Goal: Information Seeking & Learning: Learn about a topic

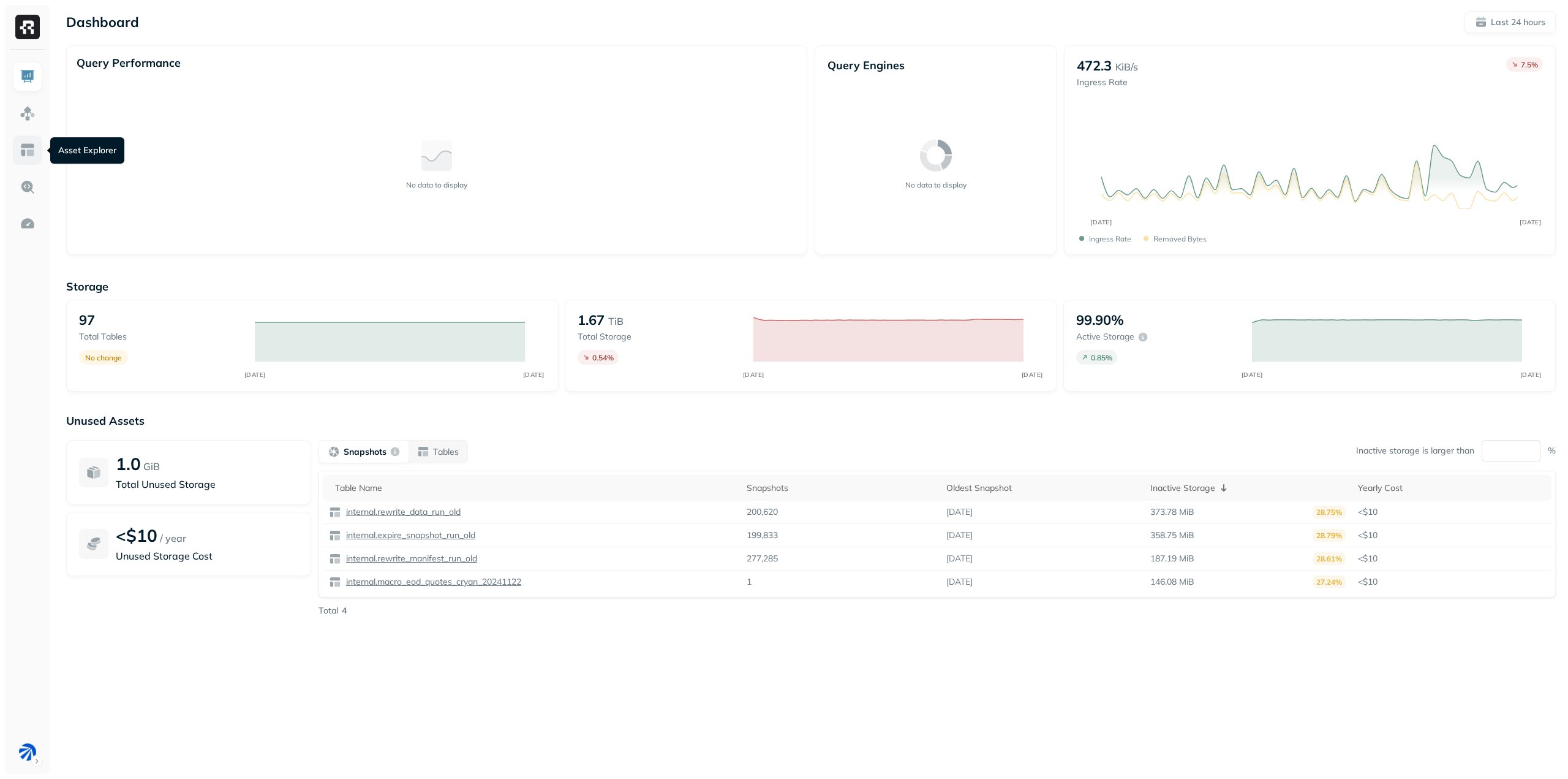
click at [23, 145] on img at bounding box center [28, 150] width 16 height 16
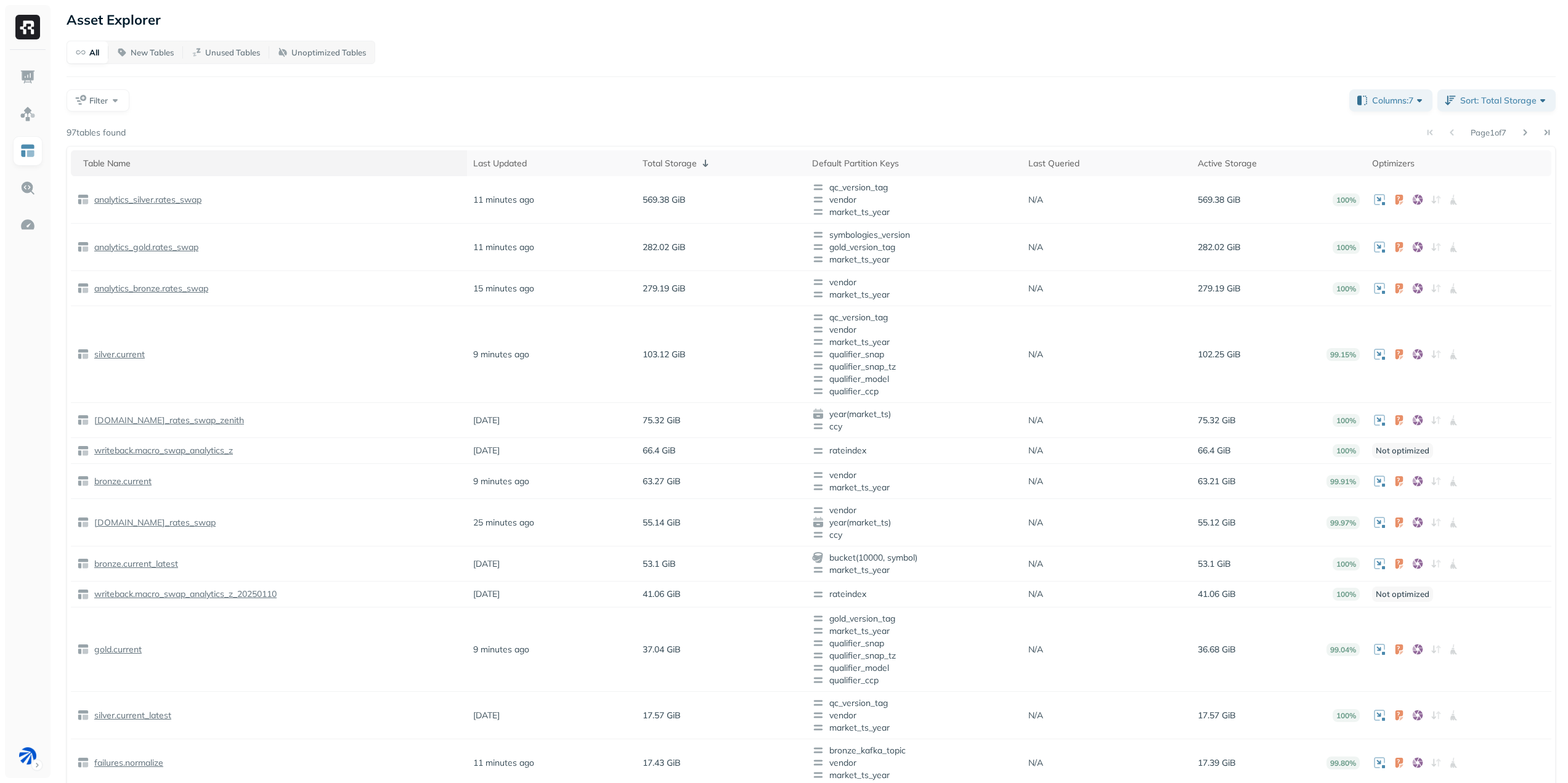
click at [257, 161] on div "Table Name" at bounding box center [272, 163] width 378 height 14
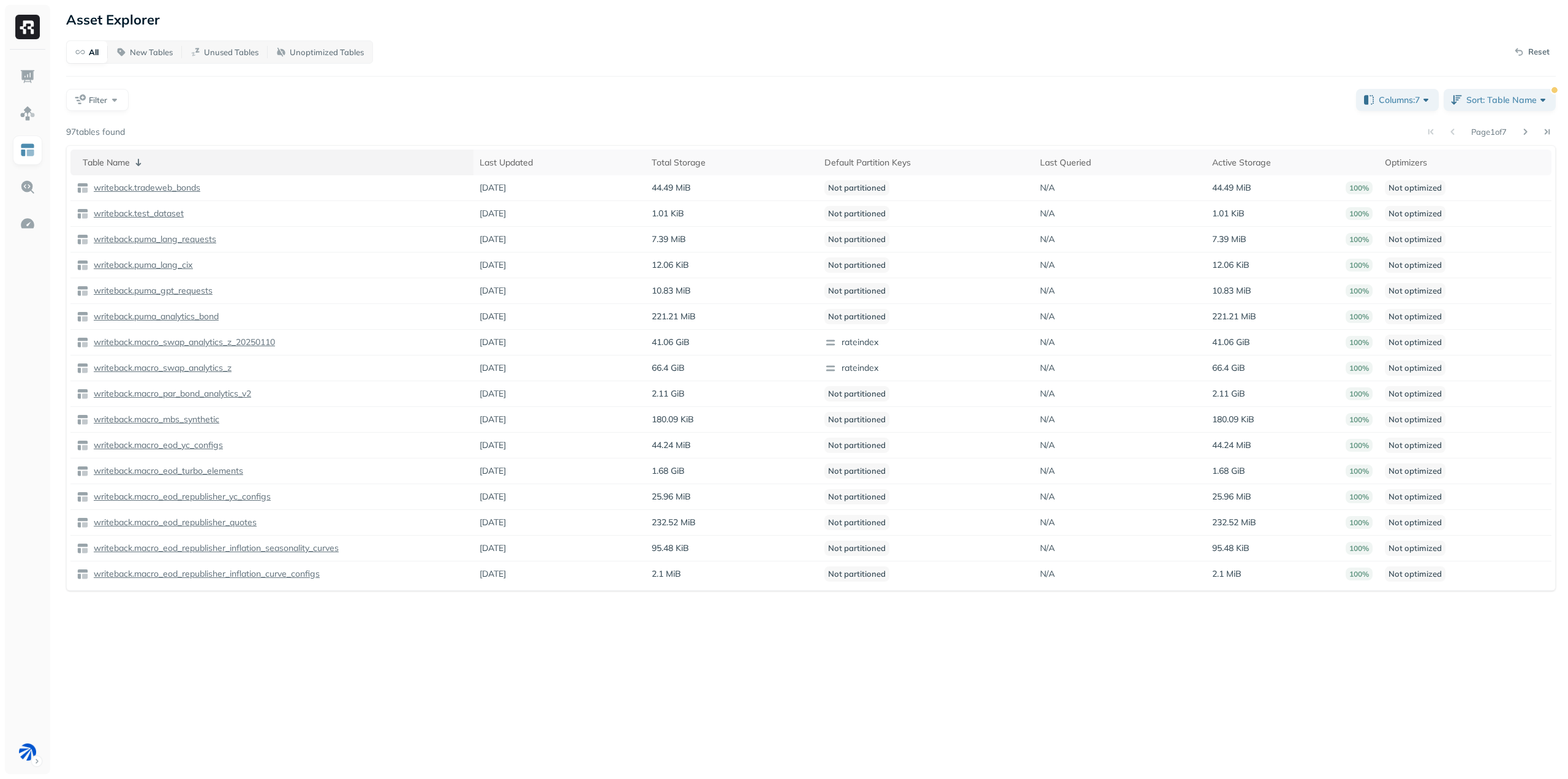
click at [159, 159] on div "Table Name" at bounding box center [275, 162] width 384 height 14
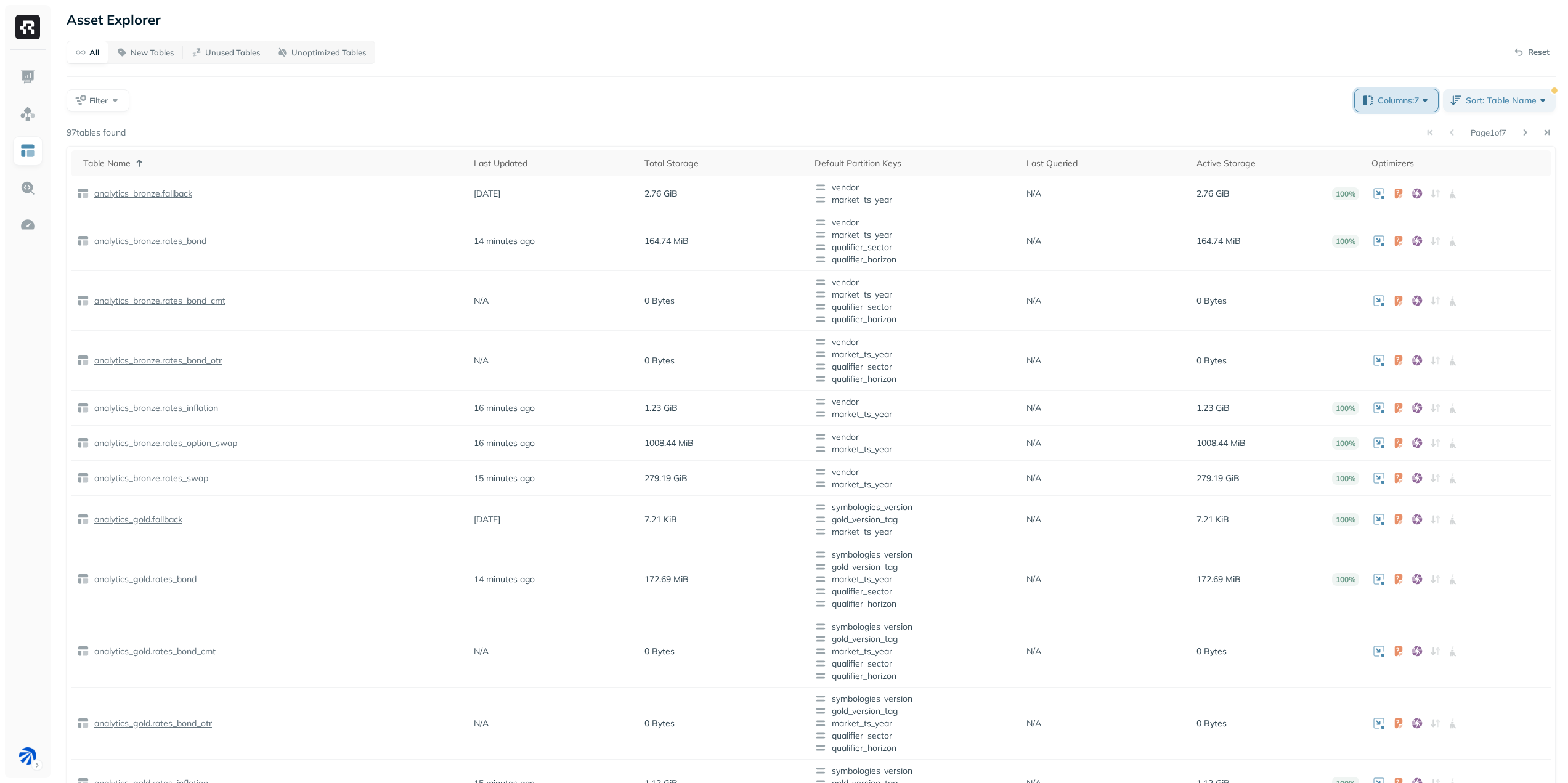
click at [1395, 103] on span "Columns: 7" at bounding box center [1403, 100] width 53 height 13
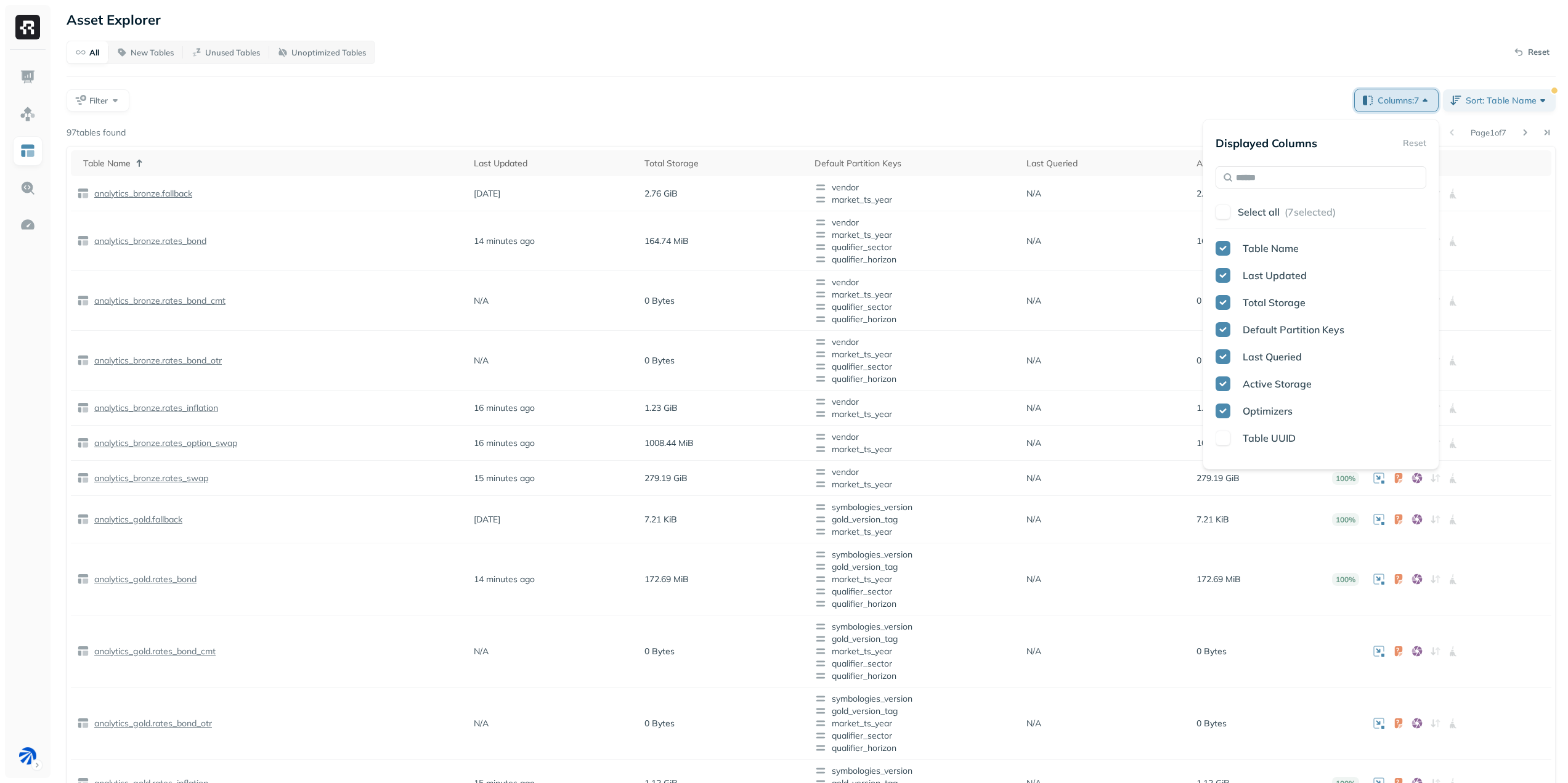
click at [1395, 102] on span "Columns: 7" at bounding box center [1403, 100] width 53 height 13
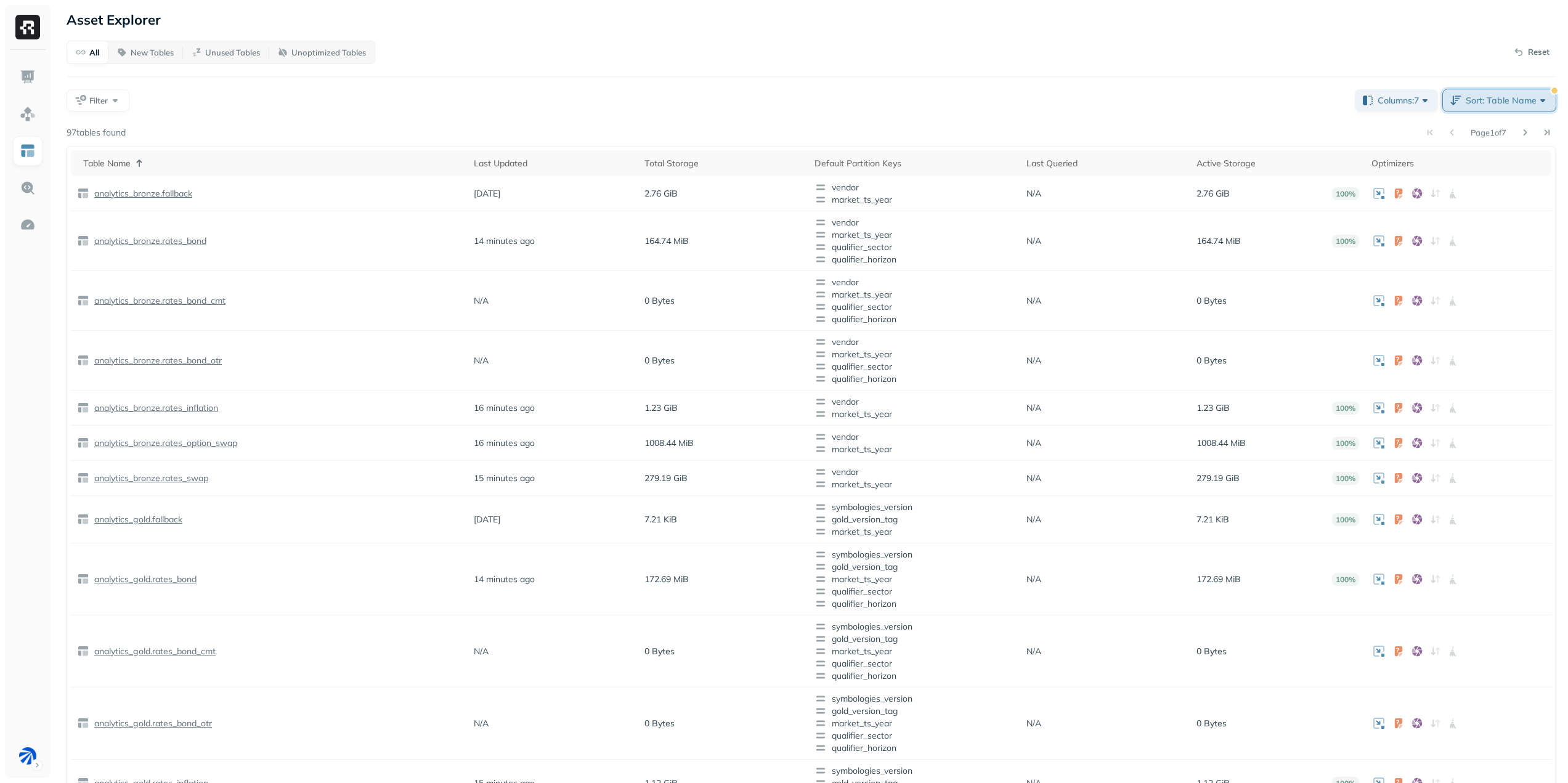
click at [1460, 99] on button "Sort: Table Name" at bounding box center [1499, 100] width 113 height 22
click at [29, 109] on img at bounding box center [28, 114] width 16 height 16
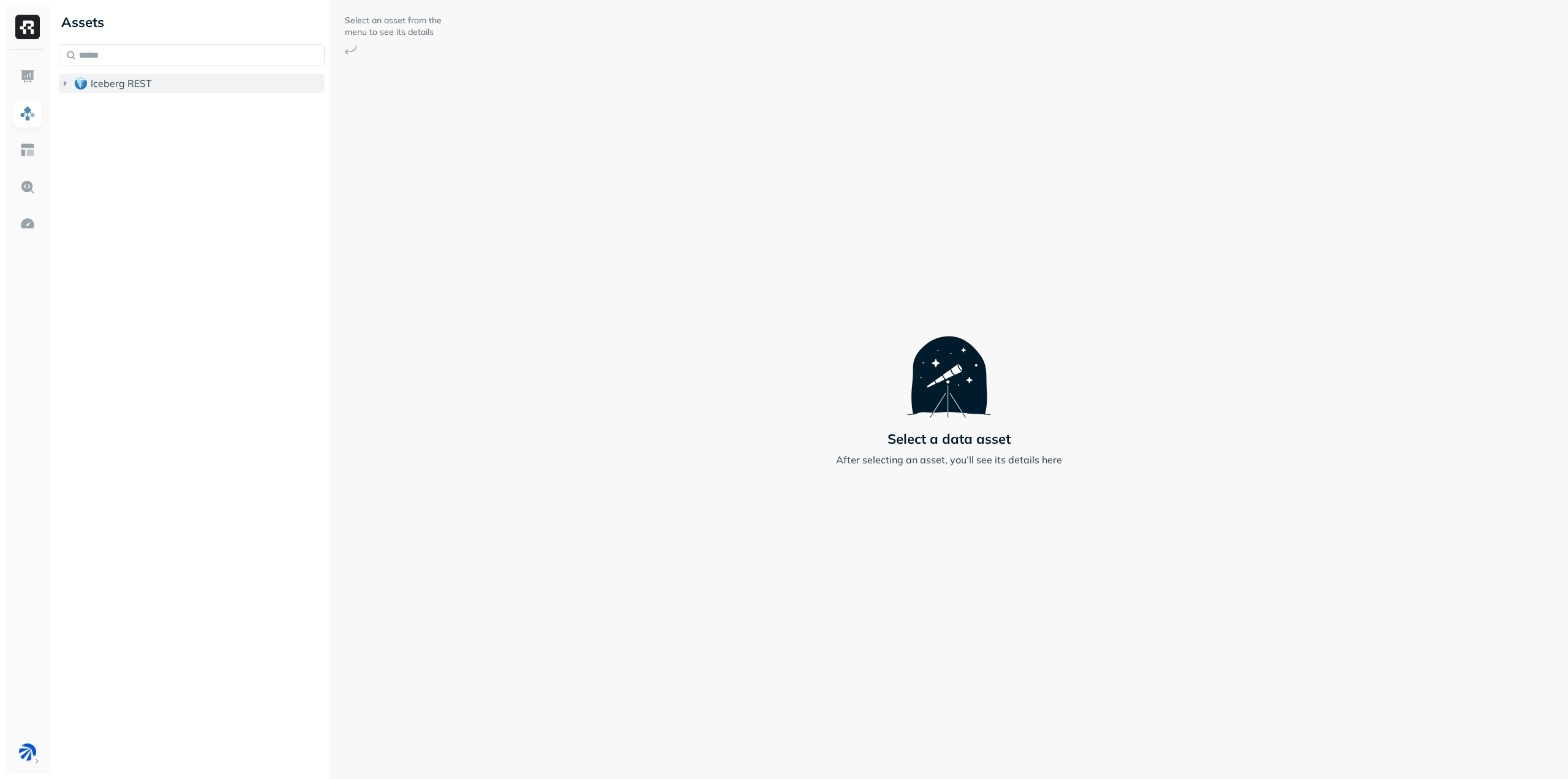
click at [133, 85] on span "Iceberg REST" at bounding box center [122, 84] width 61 height 13
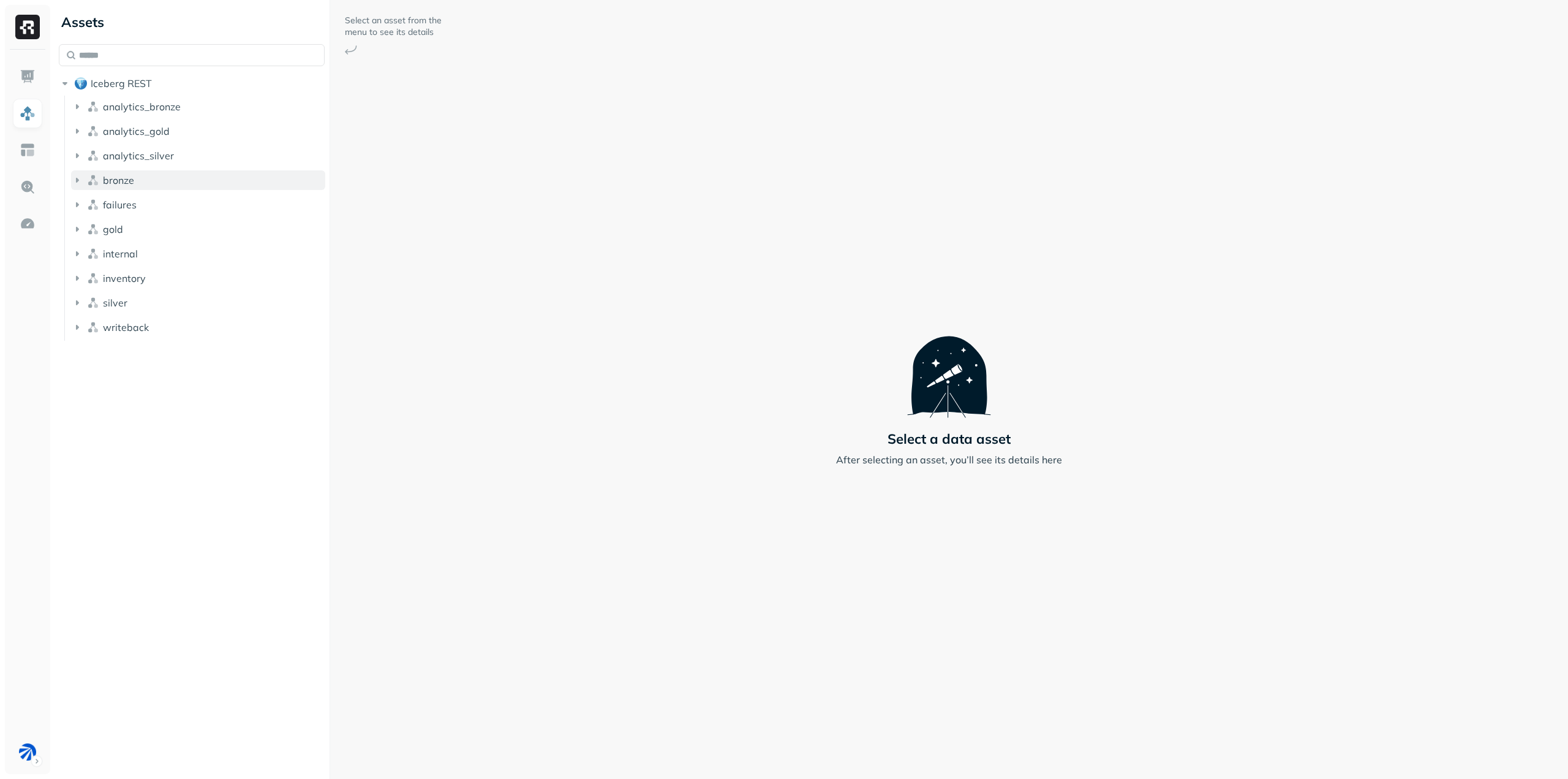
click at [123, 177] on span "bronze" at bounding box center [118, 180] width 32 height 13
click at [147, 208] on button "Tables ( 5 )" at bounding box center [204, 204] width 242 height 20
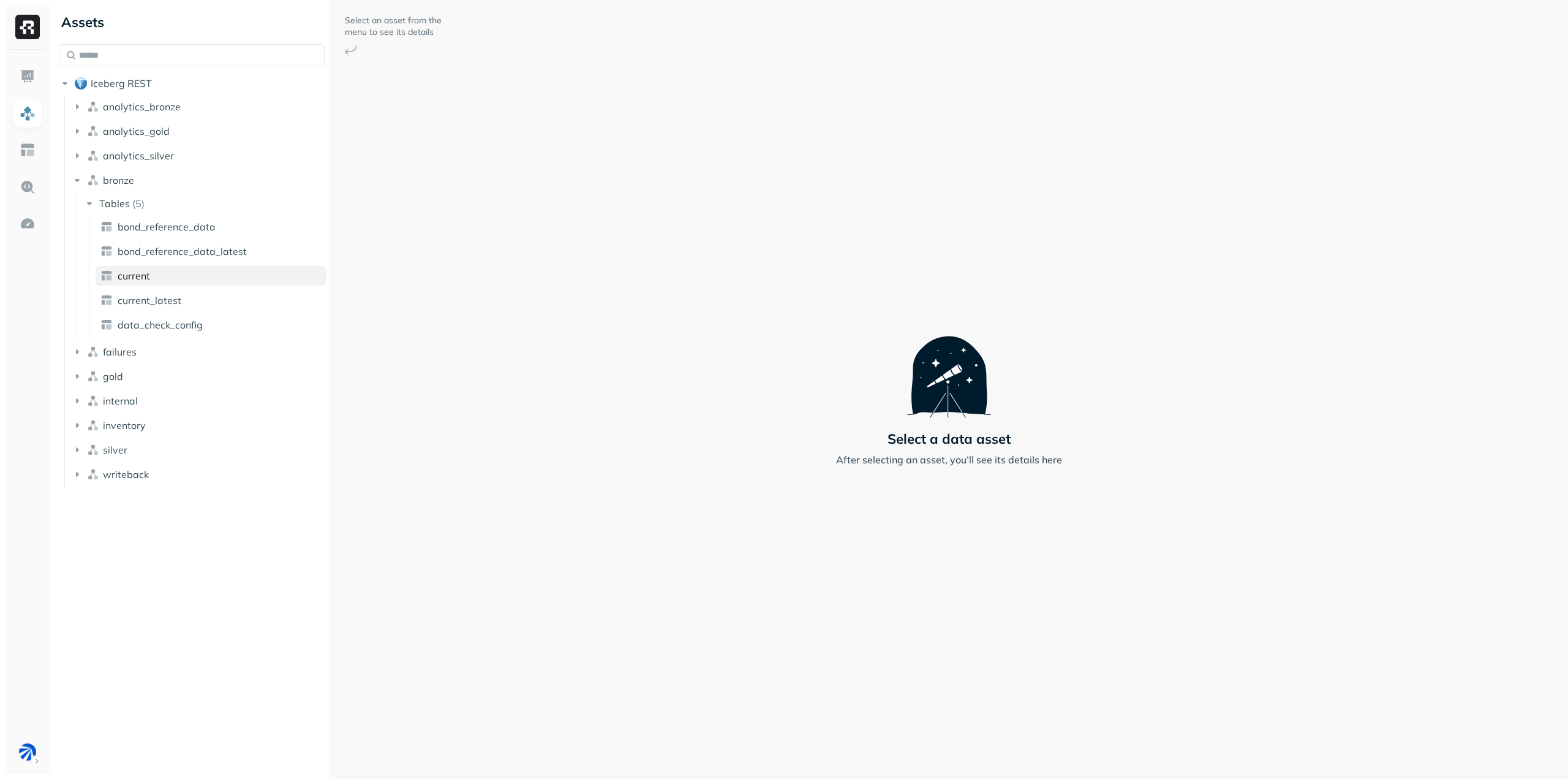
click at [144, 272] on span "current" at bounding box center [134, 276] width 32 height 13
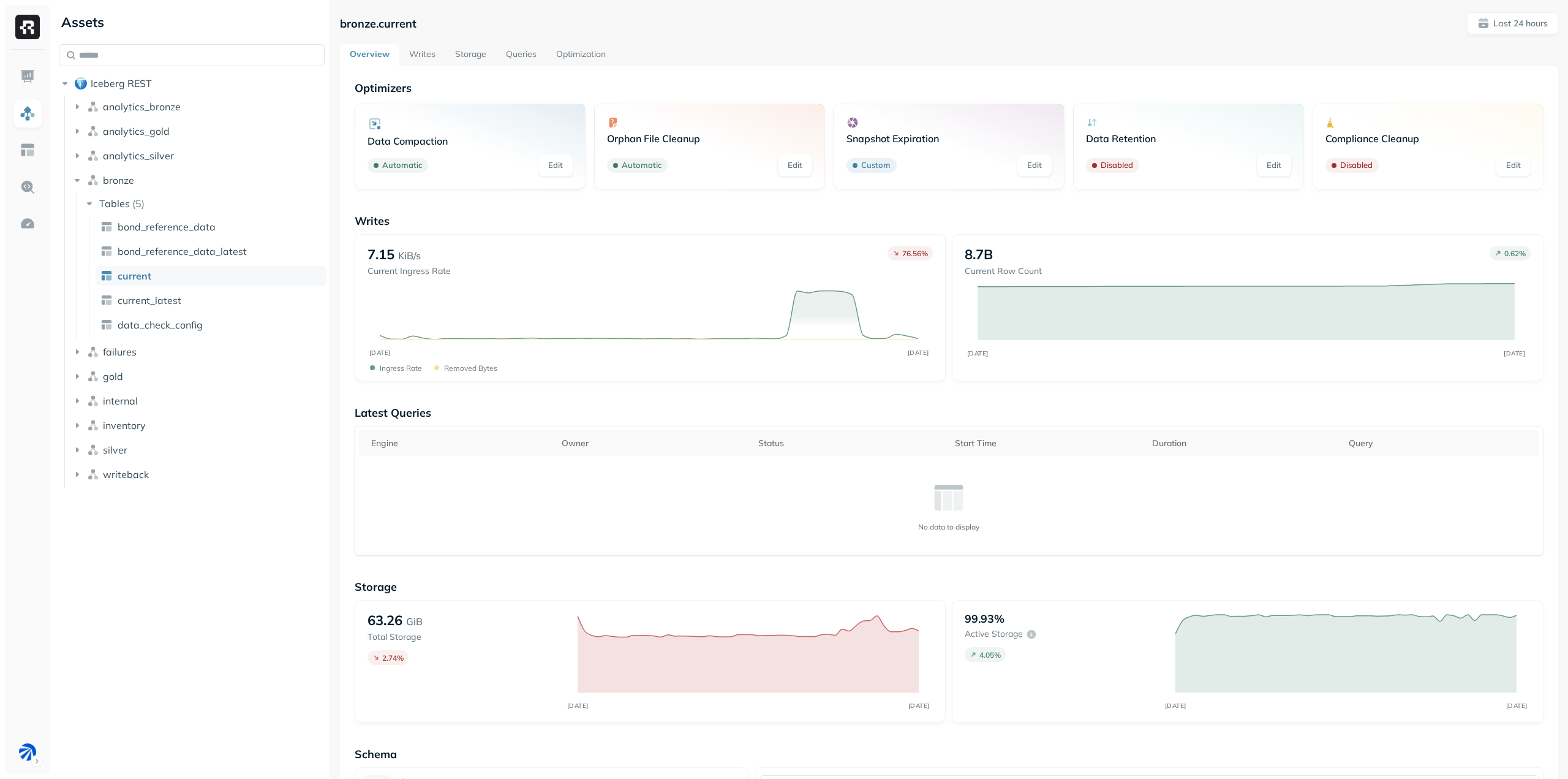
click at [469, 54] on link "Storage" at bounding box center [471, 55] width 50 height 22
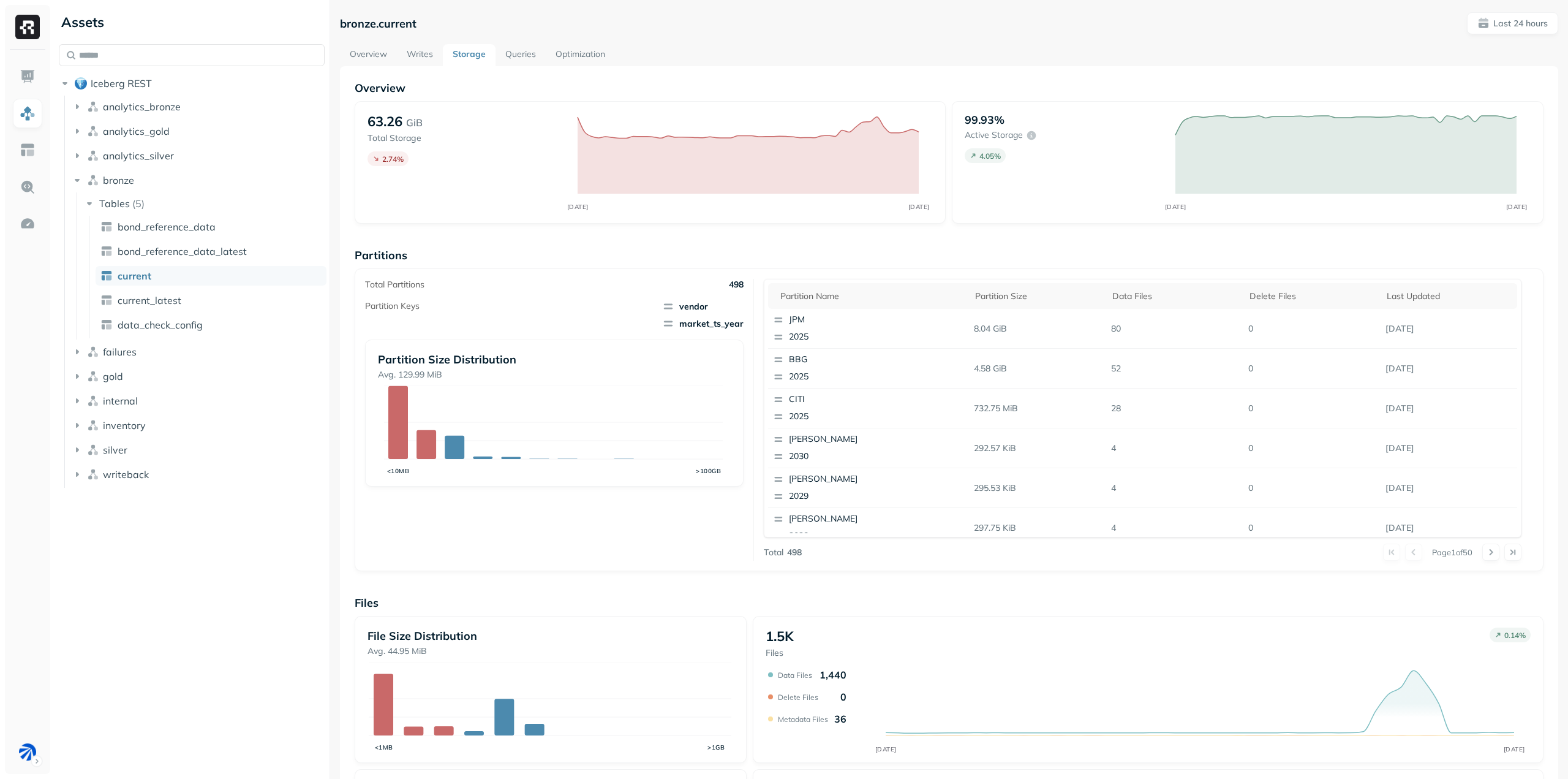
click at [410, 55] on link "Writes" at bounding box center [419, 55] width 46 height 22
